Goal: Information Seeking & Learning: Check status

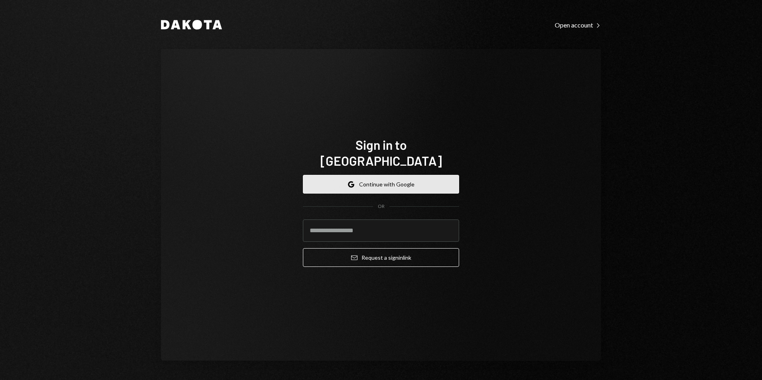
click at [366, 175] on button "Google Continue with Google" at bounding box center [381, 184] width 156 height 19
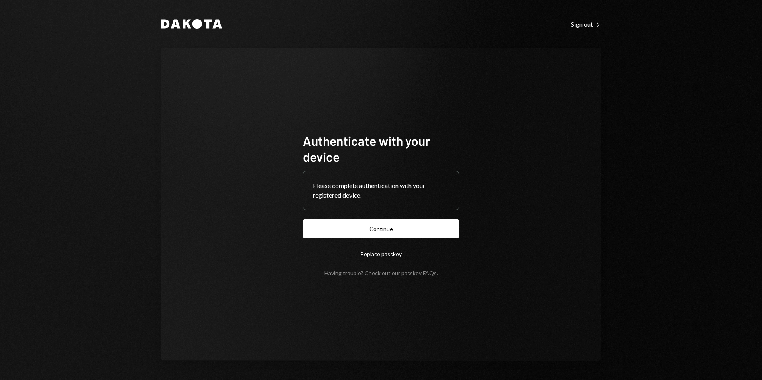
click at [401, 229] on button "Continue" at bounding box center [381, 228] width 156 height 19
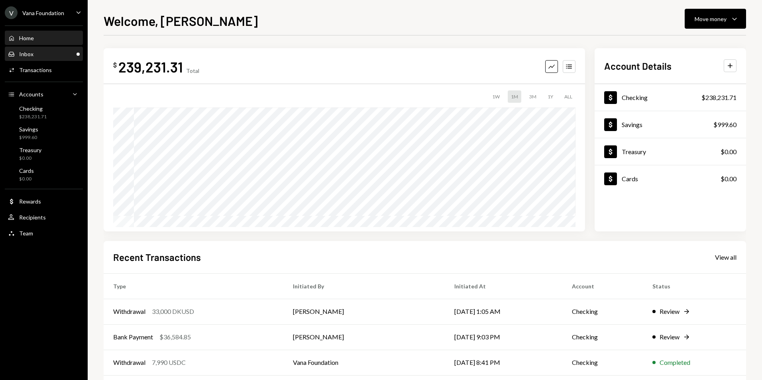
click at [27, 51] on div "Inbox Inbox" at bounding box center [20, 54] width 25 height 7
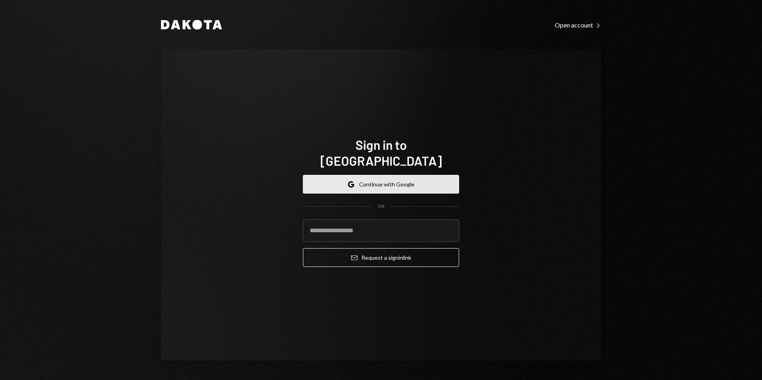
click at [395, 175] on button "Google Continue with Google" at bounding box center [381, 184] width 156 height 19
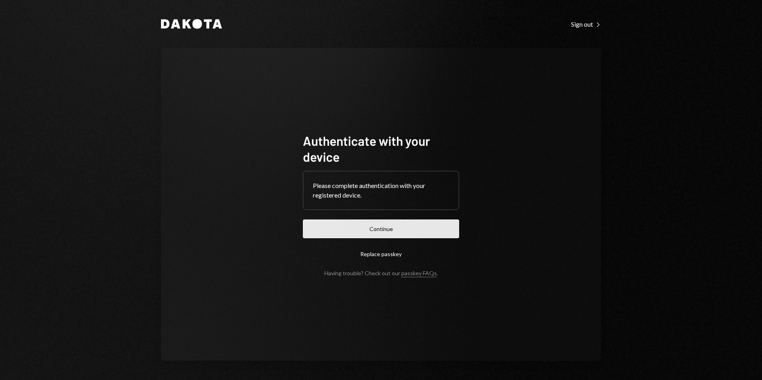
click at [364, 226] on button "Continue" at bounding box center [381, 228] width 156 height 19
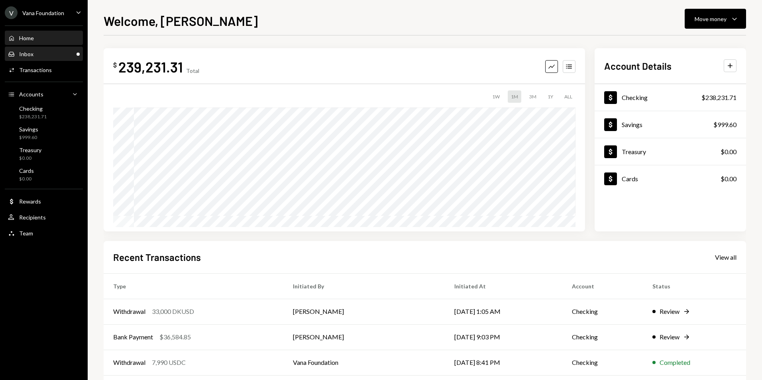
click at [66, 53] on div "Inbox Inbox" at bounding box center [44, 54] width 72 height 7
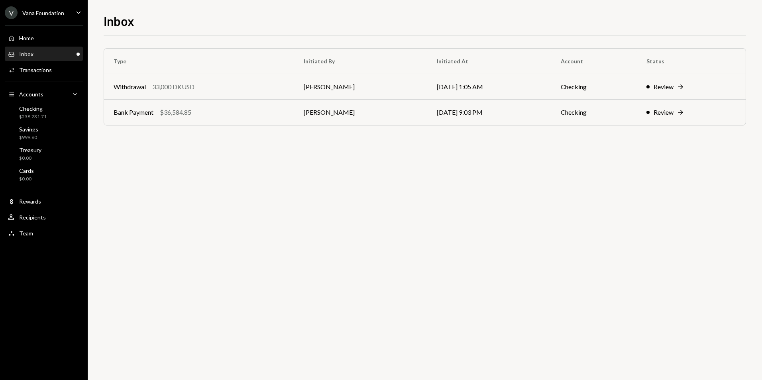
click at [35, 12] on div "Vana Foundation" at bounding box center [43, 13] width 42 height 7
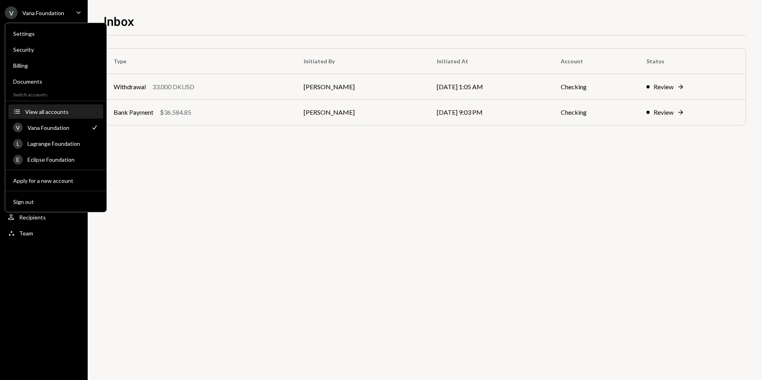
click at [54, 111] on div "View all accounts" at bounding box center [61, 111] width 73 height 7
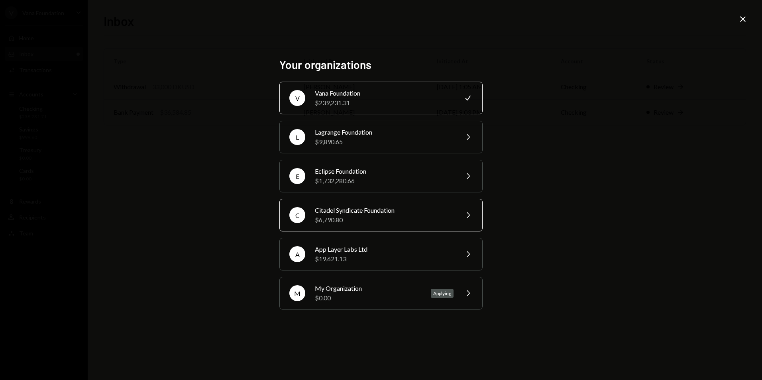
click at [356, 215] on div "$6,790.80" at bounding box center [384, 220] width 139 height 10
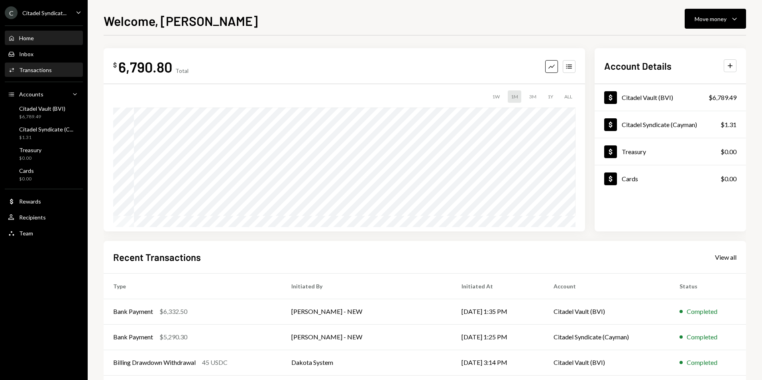
click at [51, 70] on div "Activities Transactions" at bounding box center [44, 70] width 72 height 7
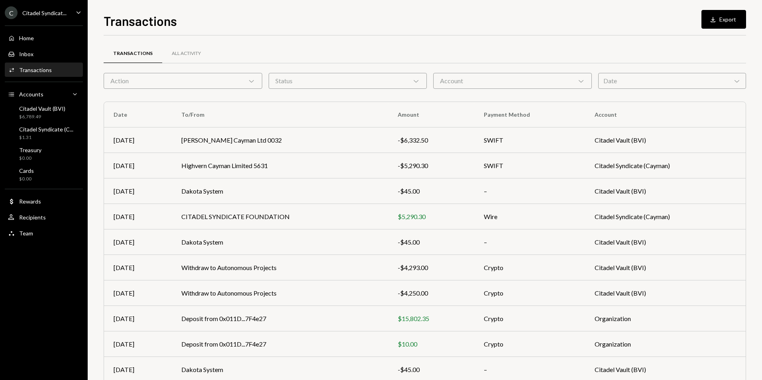
drag, startPoint x: 509, startPoint y: 82, endPoint x: 499, endPoint y: 90, distance: 12.8
click at [508, 82] on div "Account Chevron Down" at bounding box center [512, 81] width 159 height 16
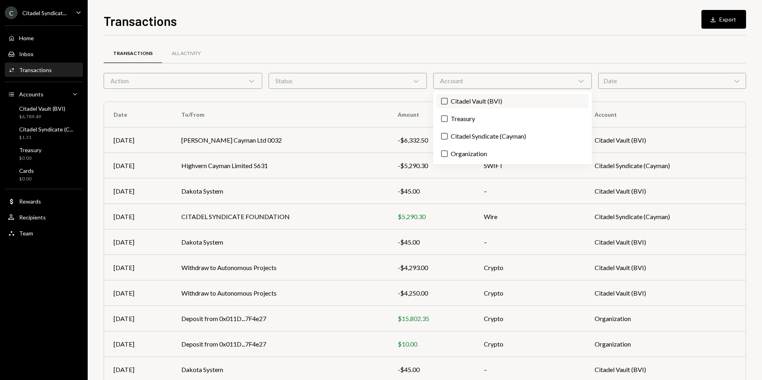
click at [454, 100] on label "Citadel Vault (BVI)" at bounding box center [512, 101] width 152 height 14
click at [447, 100] on button "Citadel Vault (BVI)" at bounding box center [444, 101] width 6 height 6
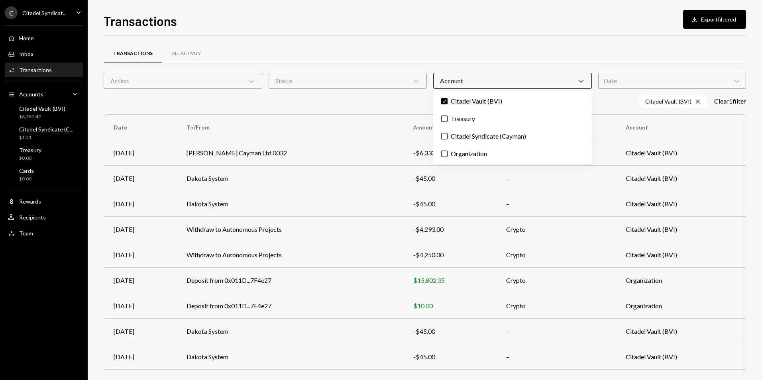
click at [526, 48] on div "Transactions All Activity" at bounding box center [425, 53] width 642 height 20
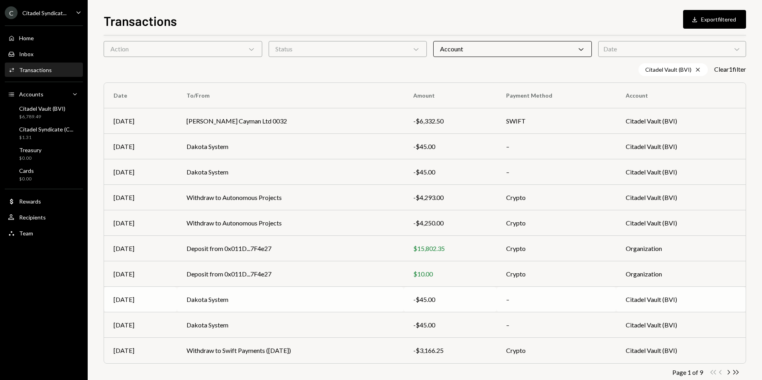
scroll to position [49, 0]
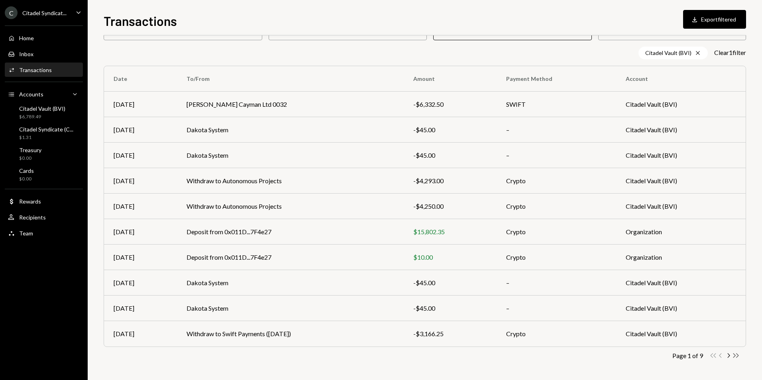
click at [734, 355] on icon "Double Arrow Right" at bounding box center [736, 356] width 8 height 8
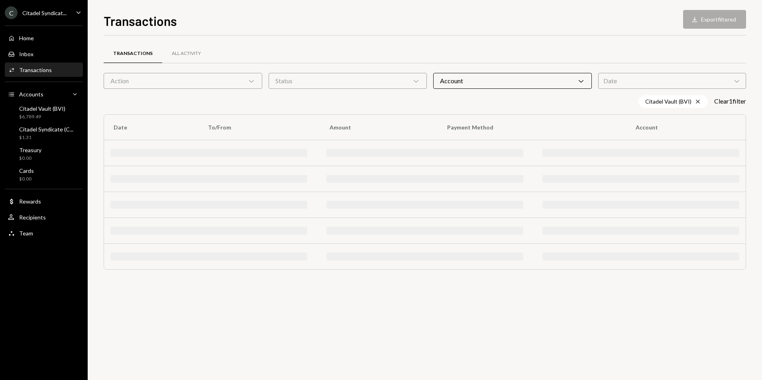
scroll to position [0, 0]
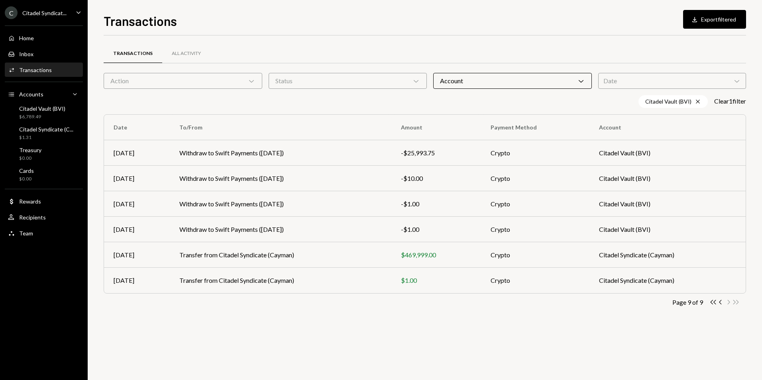
click at [80, 11] on icon "Caret Down" at bounding box center [78, 12] width 9 height 9
click at [231, 39] on div "Transactions All Activity Action Chevron Down Status Chevron Down Account Chevr…" at bounding box center [425, 180] width 642 height 291
click at [386, 255] on td "Transfer from Citadel Syndicate (Cayman)" at bounding box center [280, 254] width 221 height 25
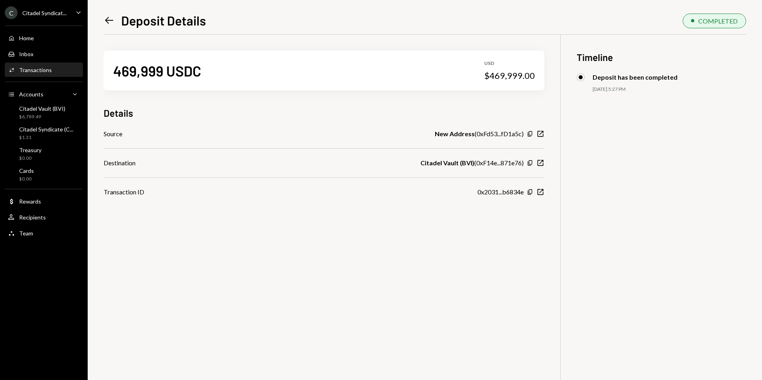
click at [108, 18] on icon "Left Arrow" at bounding box center [109, 20] width 11 height 11
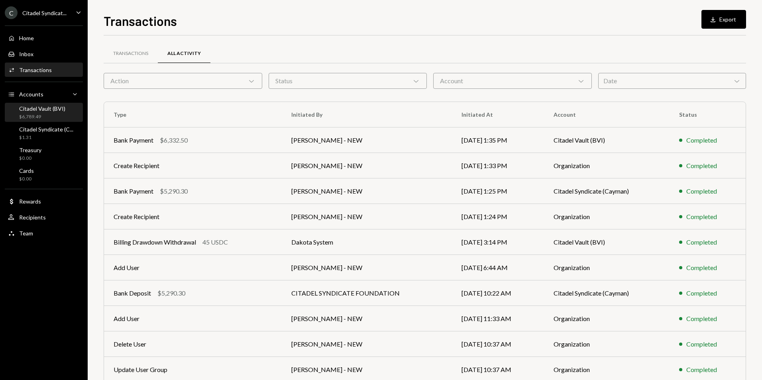
click at [49, 114] on div "$6,789.49" at bounding box center [42, 117] width 46 height 7
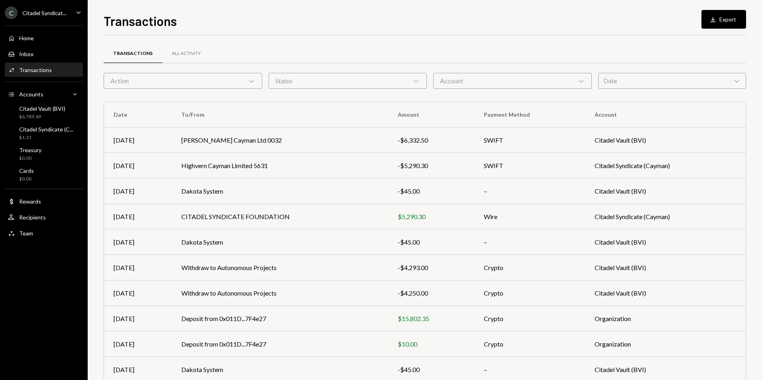
click at [249, 78] on icon "Chevron Down" at bounding box center [251, 81] width 8 height 8
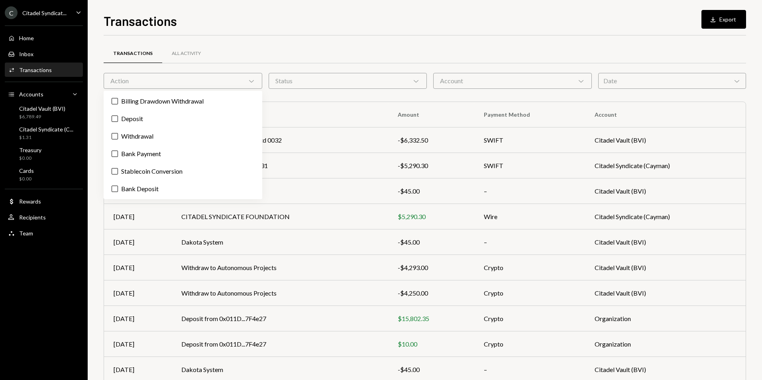
click at [257, 47] on div "Transactions All Activity" at bounding box center [425, 53] width 642 height 20
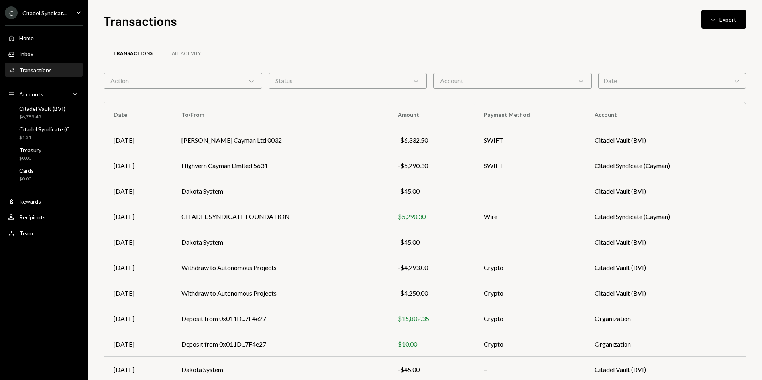
click at [549, 82] on div "Account Chevron Down" at bounding box center [512, 81] width 159 height 16
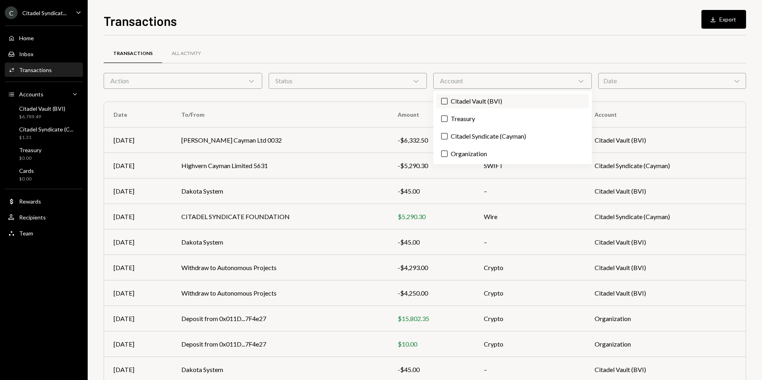
click at [472, 101] on label "Citadel Vault (BVI)" at bounding box center [512, 101] width 152 height 14
click at [447, 101] on button "Citadel Vault (BVI)" at bounding box center [444, 101] width 6 height 6
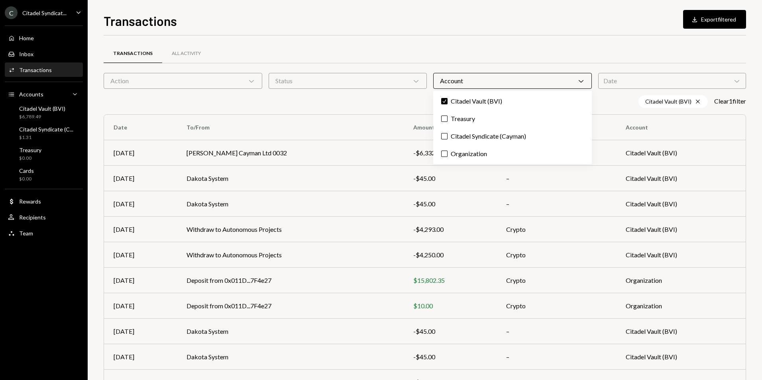
click at [450, 37] on div "Transactions All Activity Action Chevron Down Status Chevron Down Account Chevr…" at bounding box center [425, 231] width 642 height 393
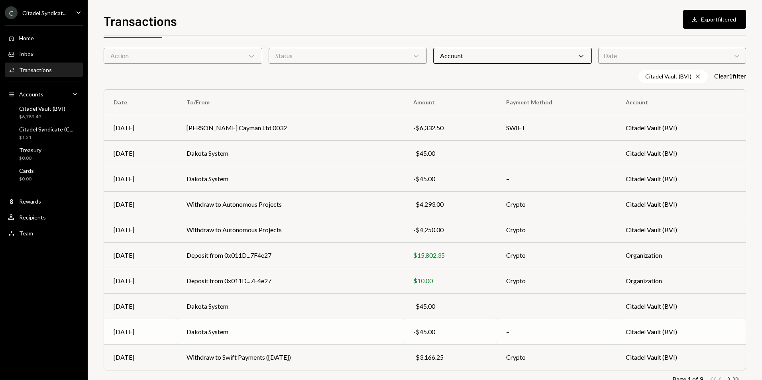
scroll to position [49, 0]
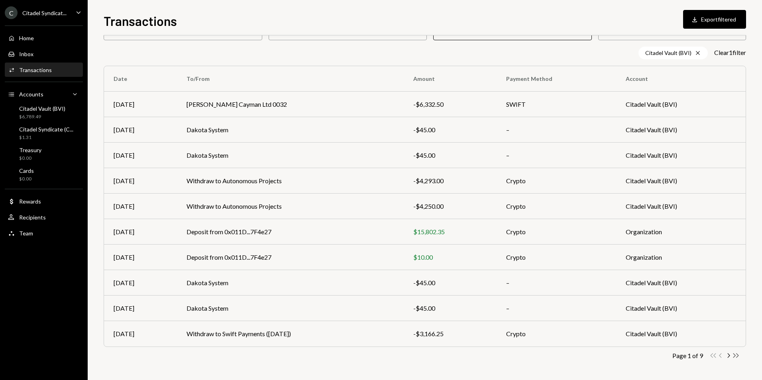
click at [734, 356] on icon "button" at bounding box center [736, 355] width 6 height 4
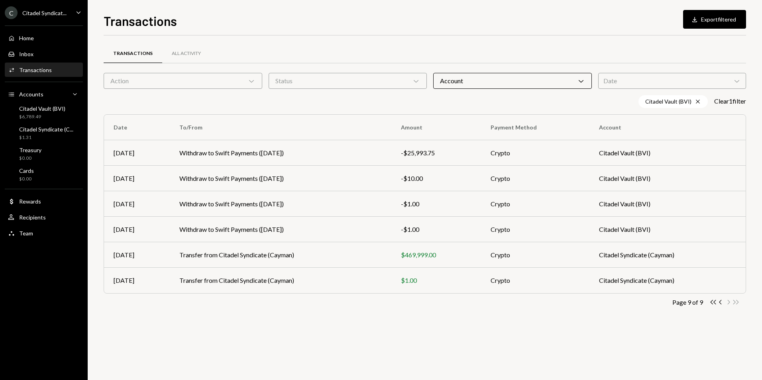
click at [506, 83] on div "Account Chevron Down" at bounding box center [512, 81] width 159 height 16
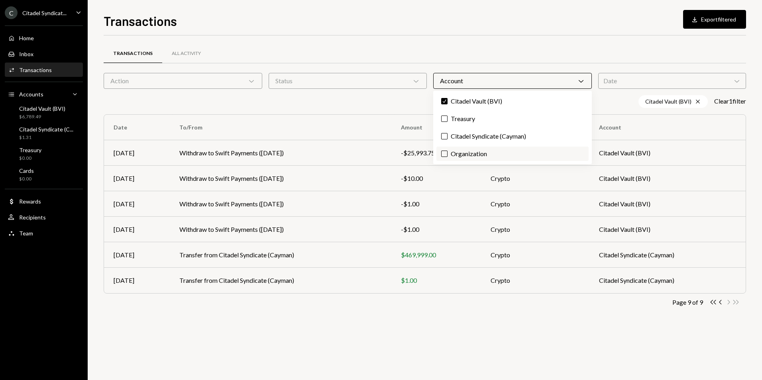
click at [440, 154] on label "Organization" at bounding box center [512, 154] width 152 height 14
click at [441, 154] on button "Organization" at bounding box center [444, 154] width 6 height 6
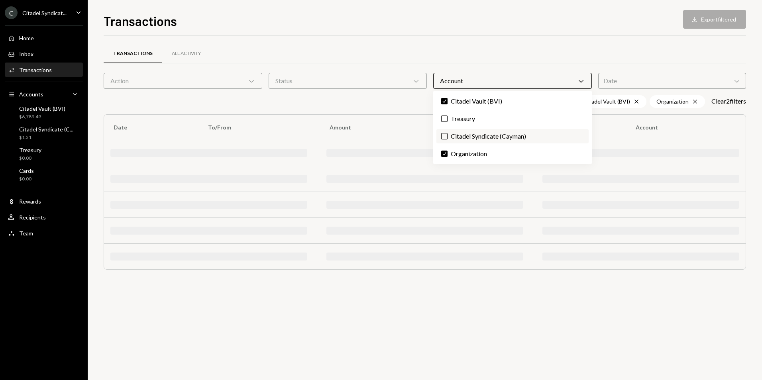
click at [441, 135] on button "Citadel Syndicate (Cayman)" at bounding box center [444, 136] width 6 height 6
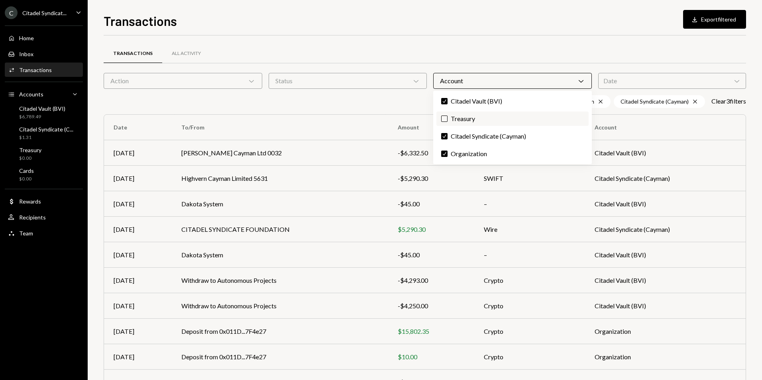
click at [447, 115] on label "Treasury" at bounding box center [512, 119] width 152 height 14
click at [447, 116] on button "Treasury" at bounding box center [444, 119] width 6 height 6
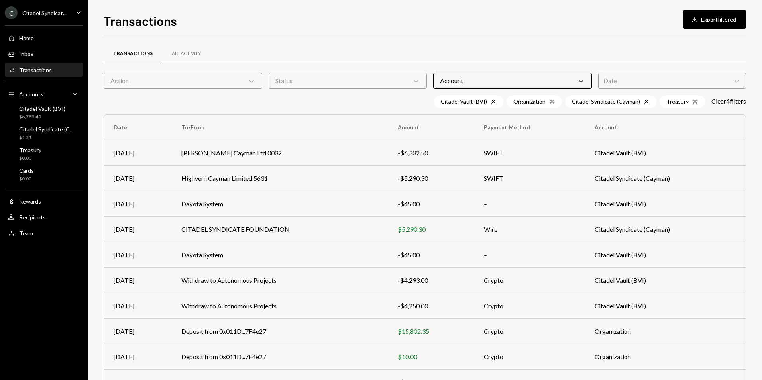
click at [504, 39] on div "Transactions All Activity Action Chevron Down Status Chevron Down Account Chevr…" at bounding box center [425, 231] width 642 height 393
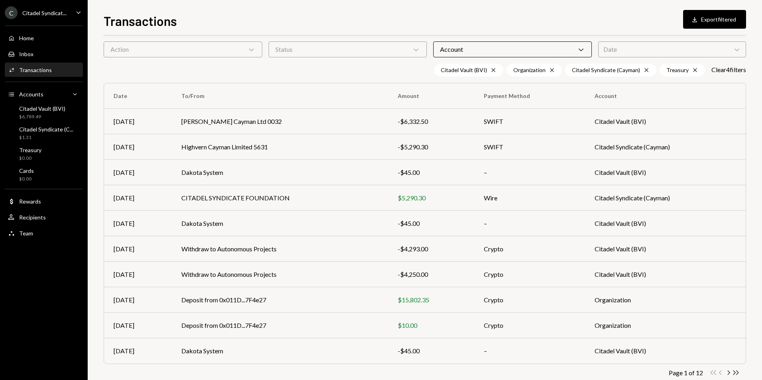
scroll to position [49, 0]
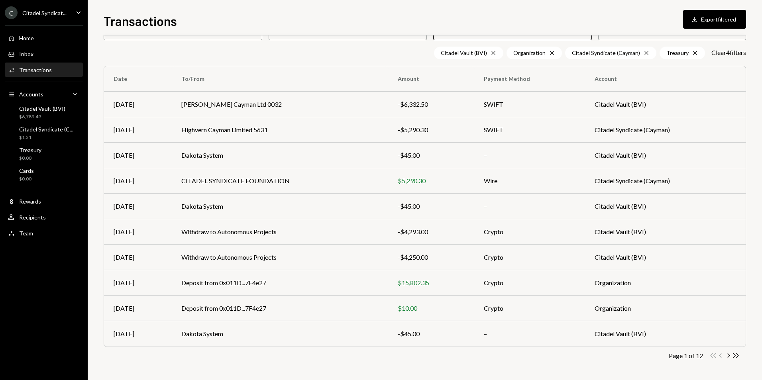
click at [736, 351] on div "Transactions All Activity Action Chevron Down Status Chevron Down Account Chevr…" at bounding box center [425, 190] width 642 height 380
click at [735, 354] on icon "Double Arrow Right" at bounding box center [736, 356] width 8 height 8
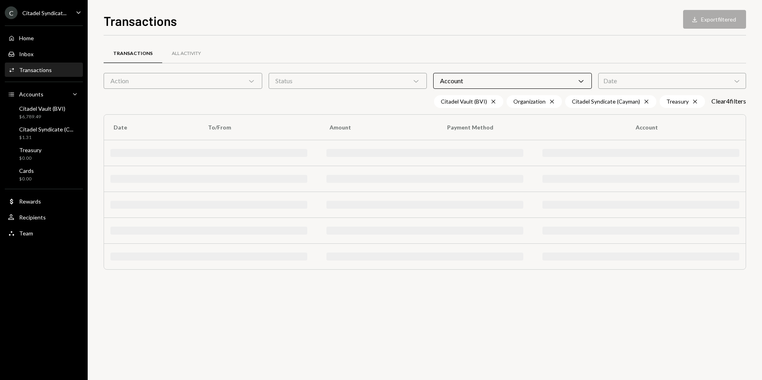
scroll to position [0, 0]
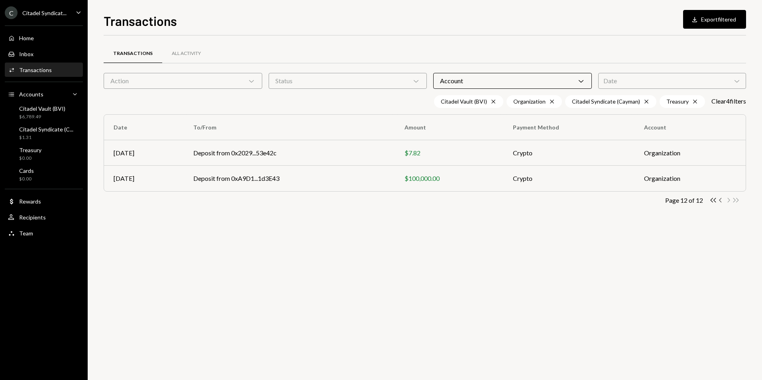
click at [720, 200] on icon "Chevron Left" at bounding box center [721, 200] width 8 height 8
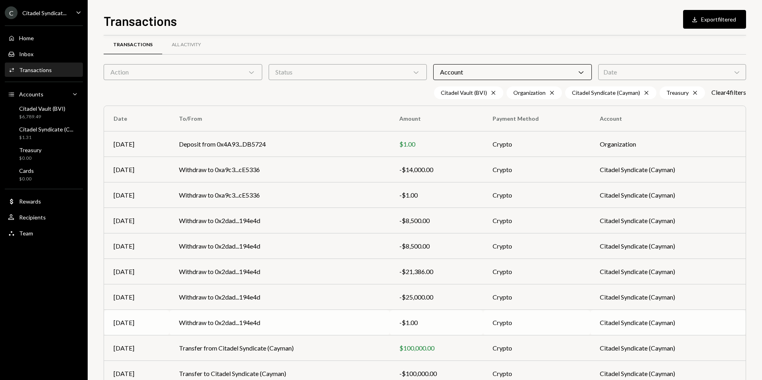
scroll to position [49, 0]
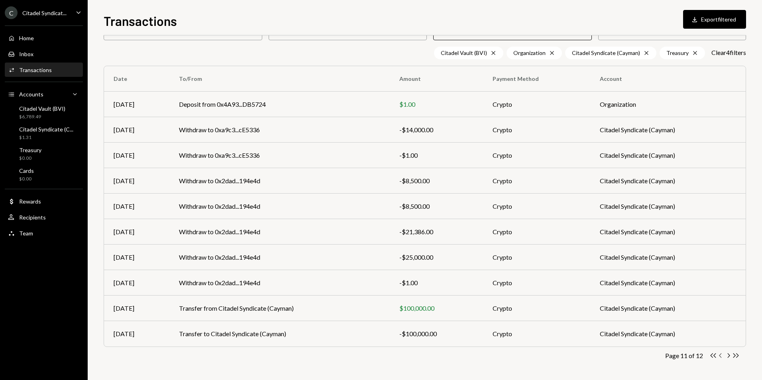
click at [720, 356] on icon "button" at bounding box center [720, 355] width 2 height 4
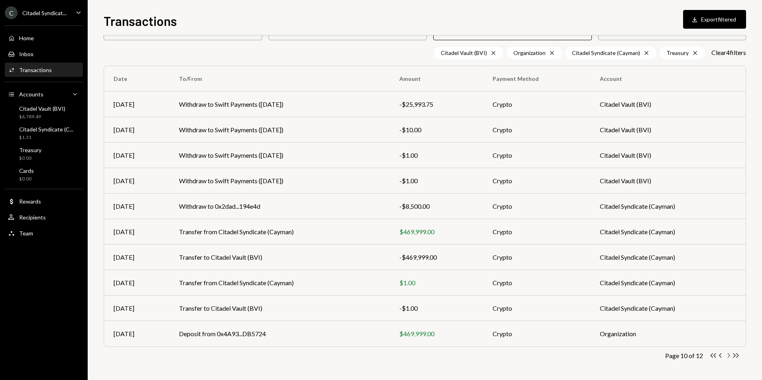
click at [727, 357] on icon "Chevron Right" at bounding box center [728, 356] width 8 height 8
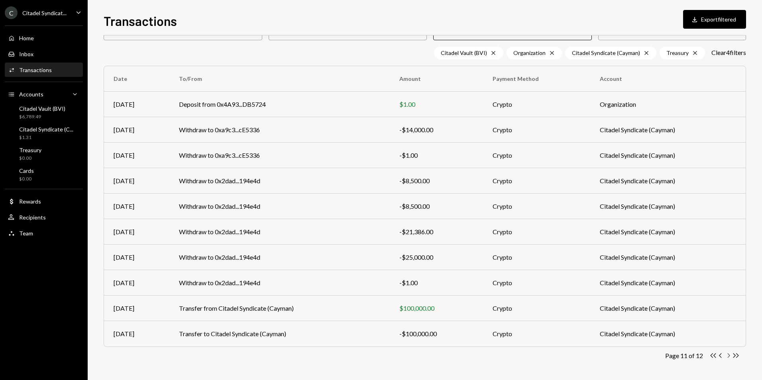
click at [730, 356] on icon "Chevron Right" at bounding box center [728, 356] width 8 height 8
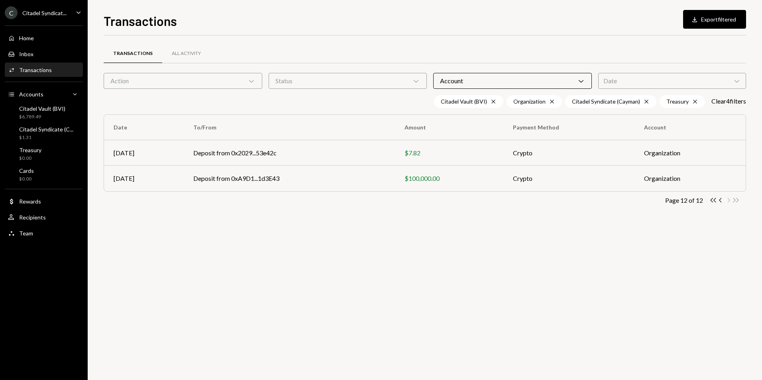
scroll to position [0, 0]
click at [715, 202] on icon "button" at bounding box center [713, 200] width 6 height 4
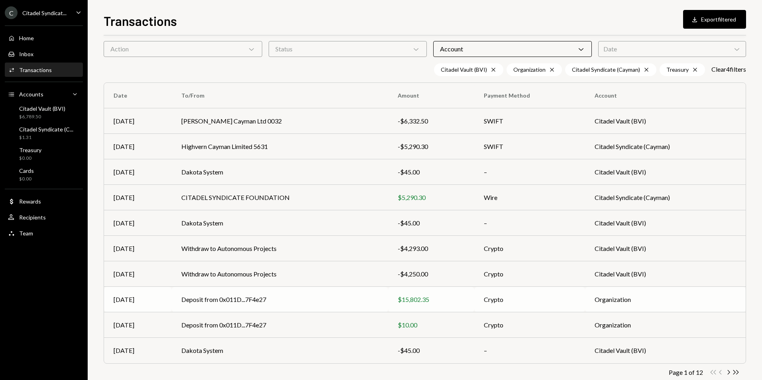
scroll to position [49, 0]
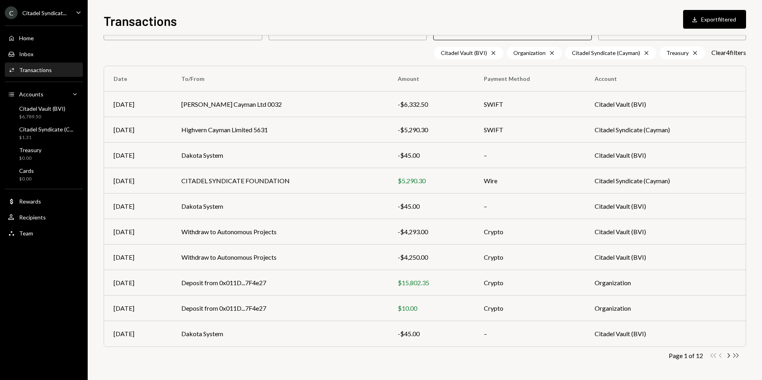
click at [734, 354] on icon "button" at bounding box center [736, 355] width 6 height 4
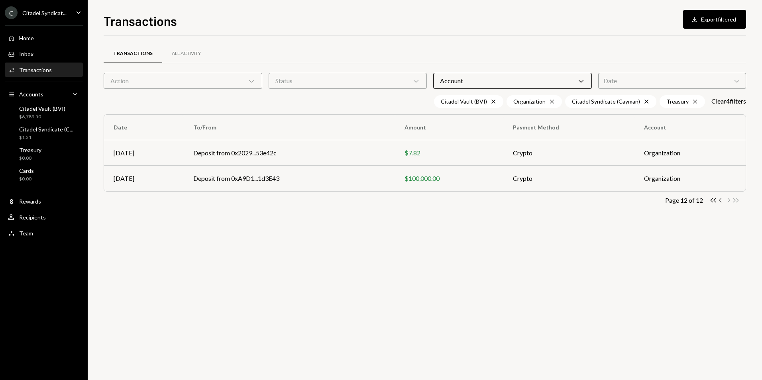
click at [719, 201] on icon "Chevron Left" at bounding box center [721, 200] width 8 height 8
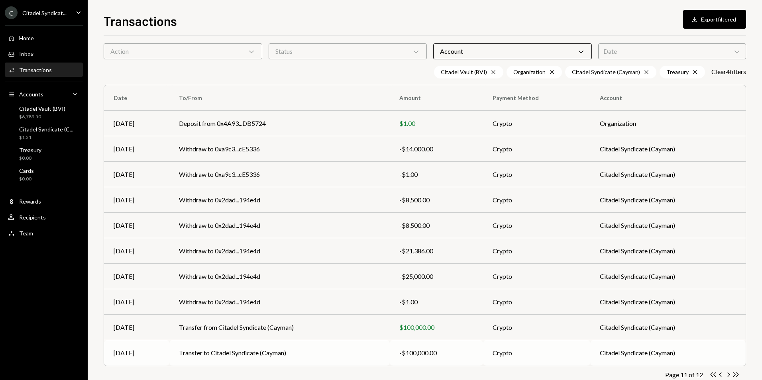
scroll to position [49, 0]
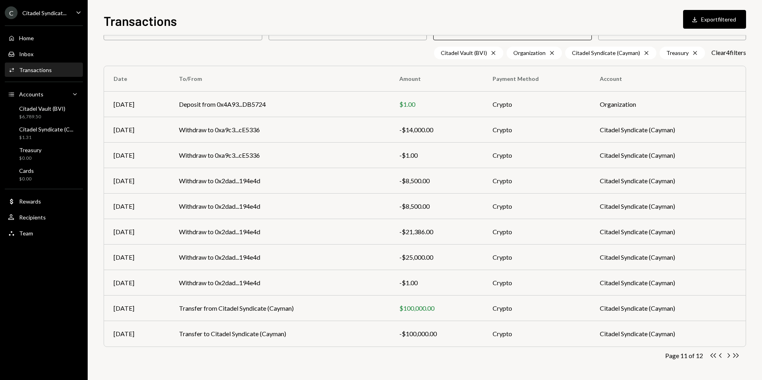
click at [721, 356] on icon "Chevron Left" at bounding box center [721, 356] width 8 height 8
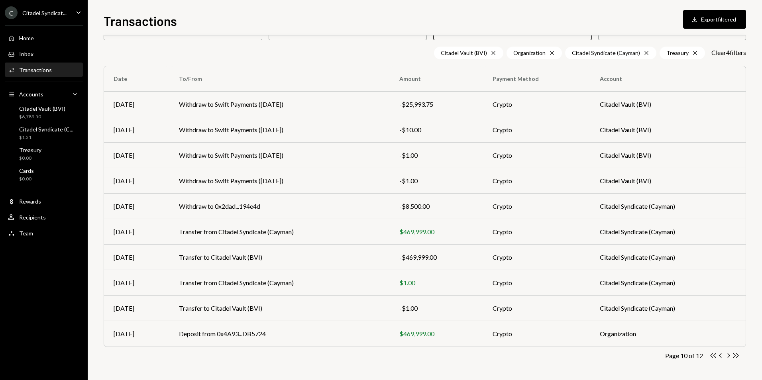
click at [41, 11] on div "Citadel Syndicat..." at bounding box center [44, 13] width 44 height 7
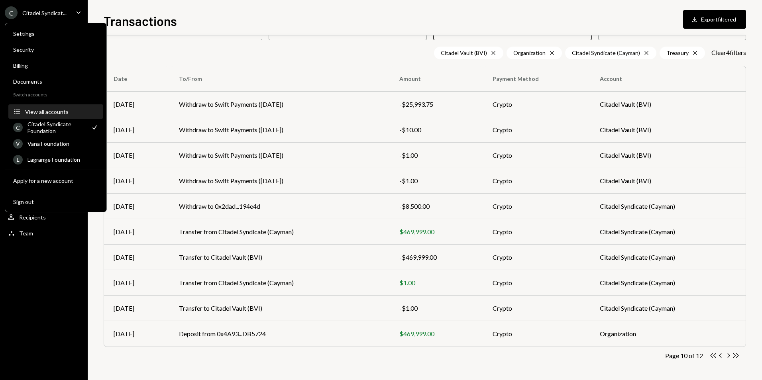
click at [48, 113] on div "View all accounts" at bounding box center [61, 111] width 73 height 7
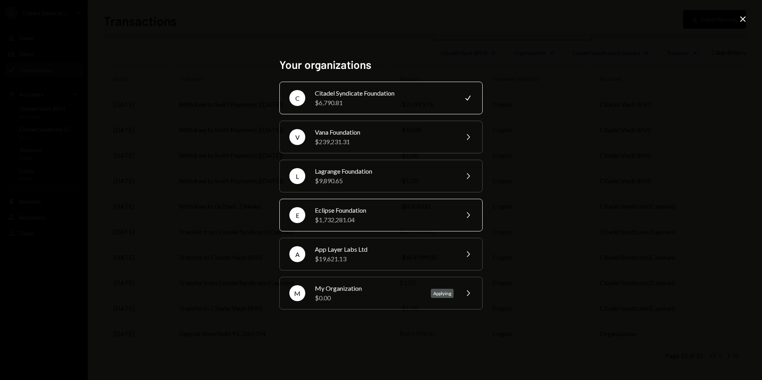
click at [349, 211] on div "Eclipse Foundation" at bounding box center [384, 211] width 139 height 10
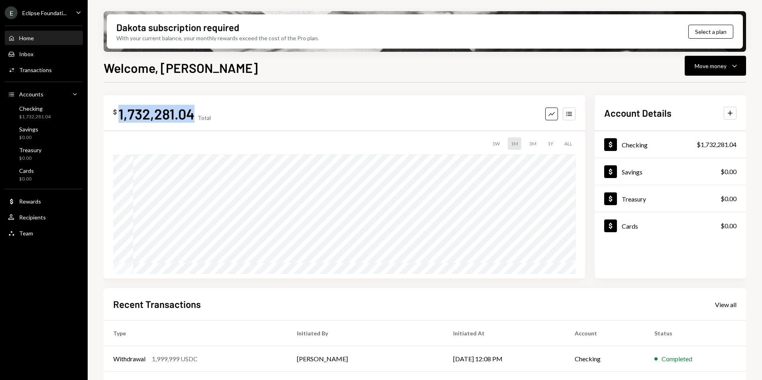
drag, startPoint x: 195, startPoint y: 117, endPoint x: 118, endPoint y: 118, distance: 76.5
click at [118, 118] on div "$ 1,732,281.04 Total" at bounding box center [162, 114] width 98 height 18
copy div "1,732,281.04"
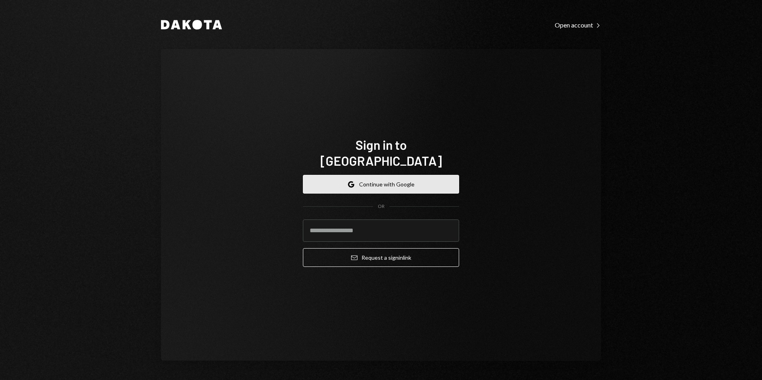
click at [390, 178] on button "Google Continue with Google" at bounding box center [381, 184] width 156 height 19
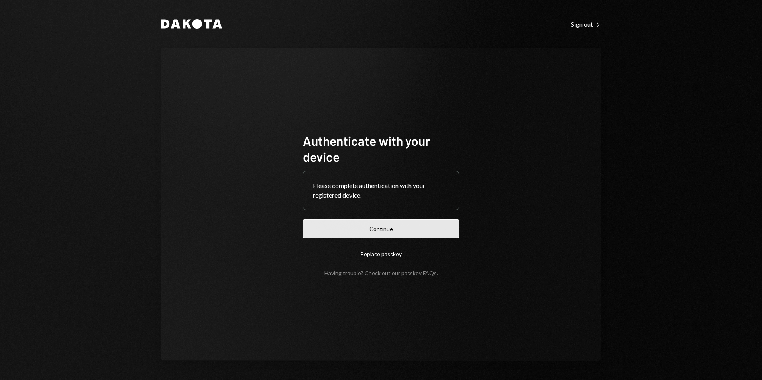
click at [419, 228] on button "Continue" at bounding box center [381, 228] width 156 height 19
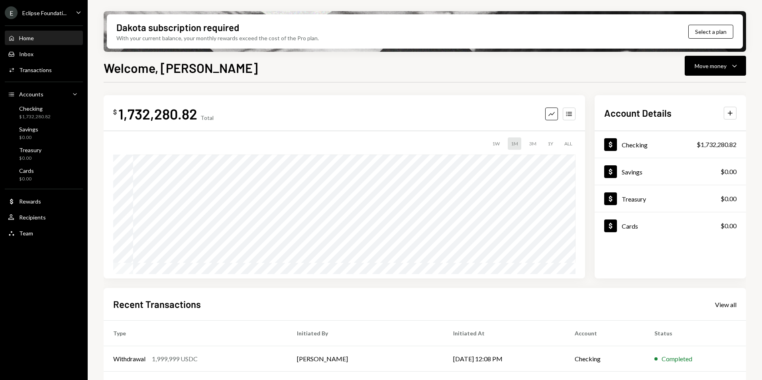
click at [40, 12] on div "Eclipse Foundati..." at bounding box center [44, 13] width 44 height 7
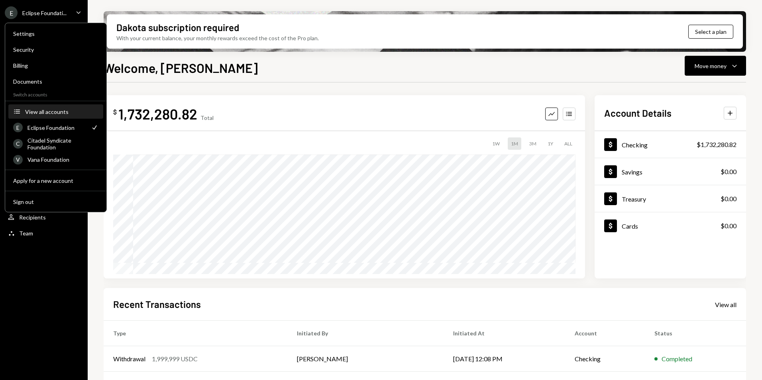
click at [58, 113] on div "View all accounts" at bounding box center [61, 111] width 73 height 7
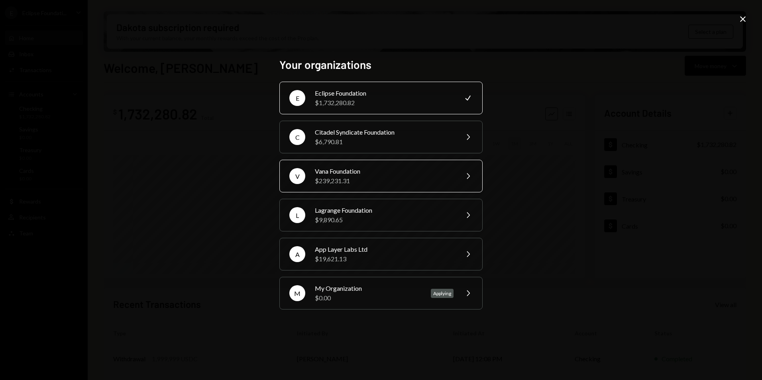
click at [401, 182] on div "$239,231.31" at bounding box center [384, 181] width 139 height 10
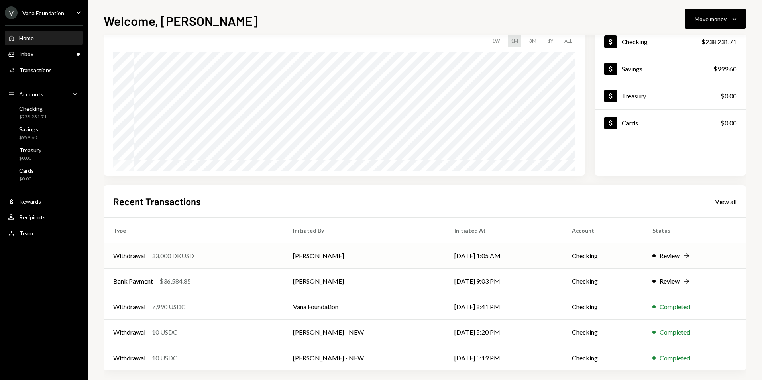
scroll to position [62, 0]
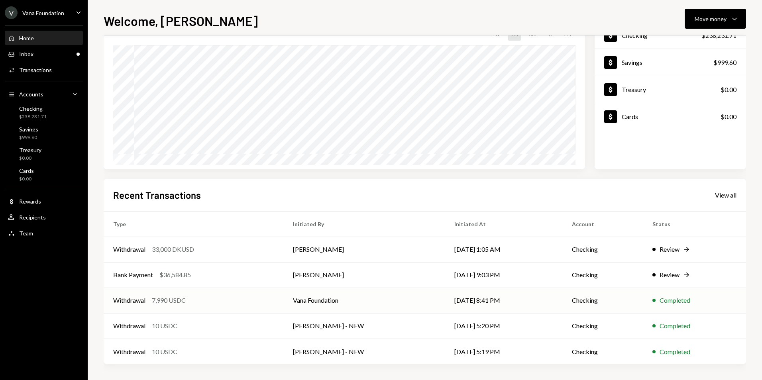
click at [358, 301] on td "Vana Foundation" at bounding box center [364, 300] width 162 height 25
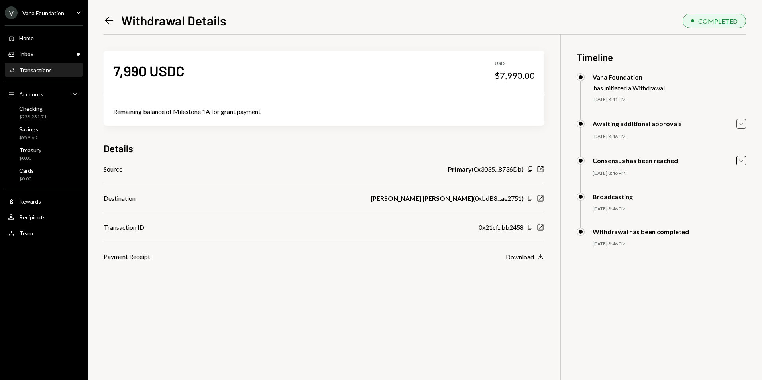
click at [740, 123] on icon "Caret Down" at bounding box center [740, 123] width 9 height 9
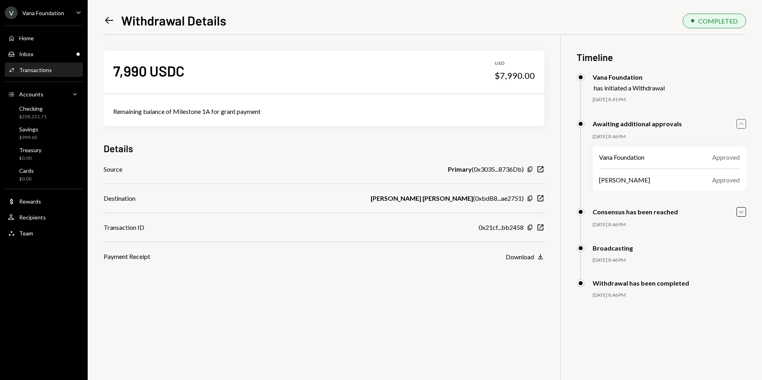
click at [740, 124] on icon "Caret Up" at bounding box center [740, 123] width 9 height 9
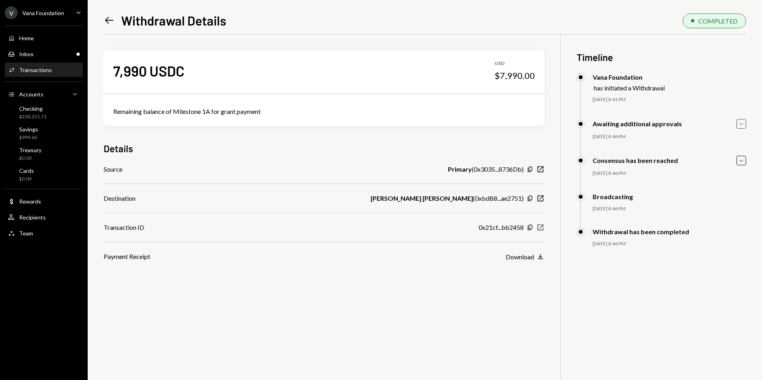
click at [542, 229] on icon "New Window" at bounding box center [540, 227] width 8 height 8
click at [106, 21] on icon at bounding box center [109, 20] width 8 height 7
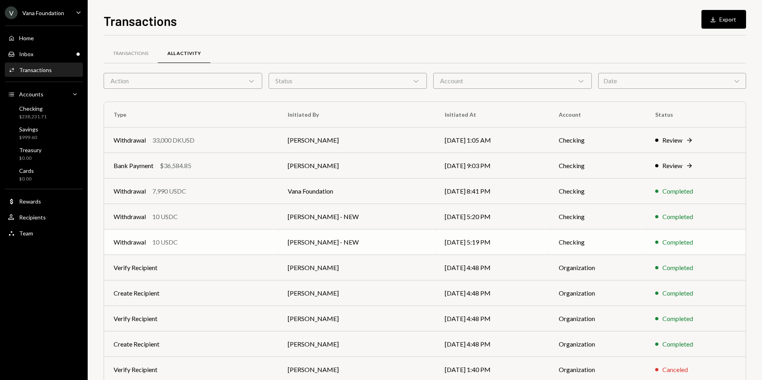
click at [368, 241] on td "[PERSON_NAME] - NEW" at bounding box center [356, 241] width 157 height 25
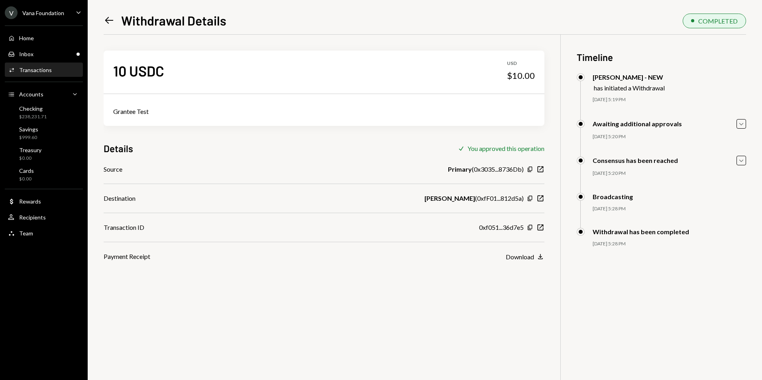
click at [108, 19] on icon at bounding box center [109, 20] width 8 height 7
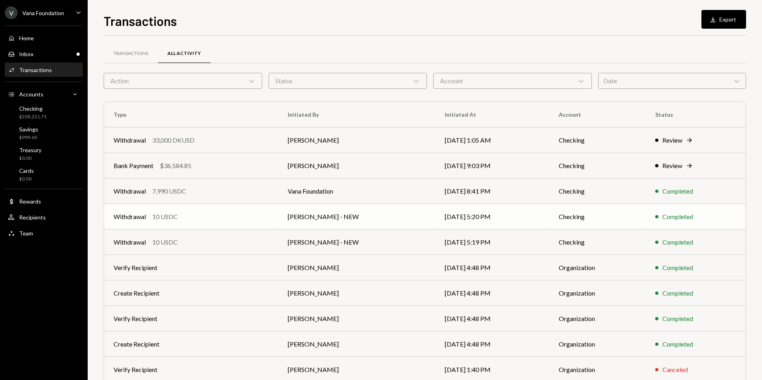
click at [231, 212] on div "Withdrawal 10 USDC" at bounding box center [191, 217] width 155 height 10
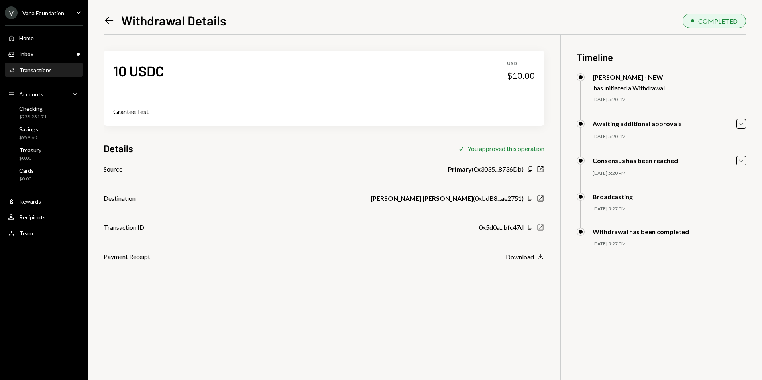
click at [538, 227] on icon "New Window" at bounding box center [540, 227] width 8 height 8
click at [541, 228] on icon "New Window" at bounding box center [540, 227] width 8 height 8
drag, startPoint x: 101, startPoint y: 20, endPoint x: 107, endPoint y: 19, distance: 5.6
click at [103, 20] on div "Left Arrow Withdrawal Details COMPLETED 10 USDC USD $10.00 Grantee Test Details…" at bounding box center [425, 190] width 674 height 380
click at [108, 19] on icon "Left Arrow" at bounding box center [109, 20] width 11 height 11
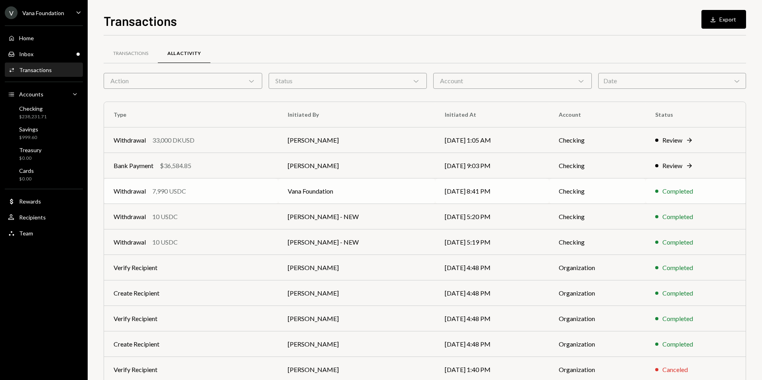
click at [363, 195] on td "Vana Foundation" at bounding box center [356, 190] width 157 height 25
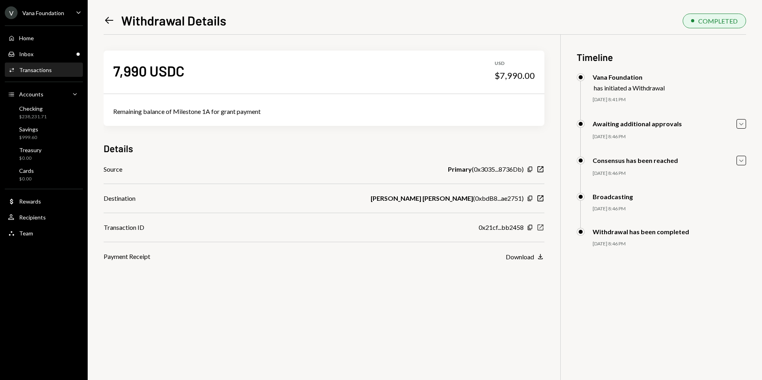
click at [541, 226] on icon "New Window" at bounding box center [540, 227] width 8 height 8
